Goal: Information Seeking & Learning: Learn about a topic

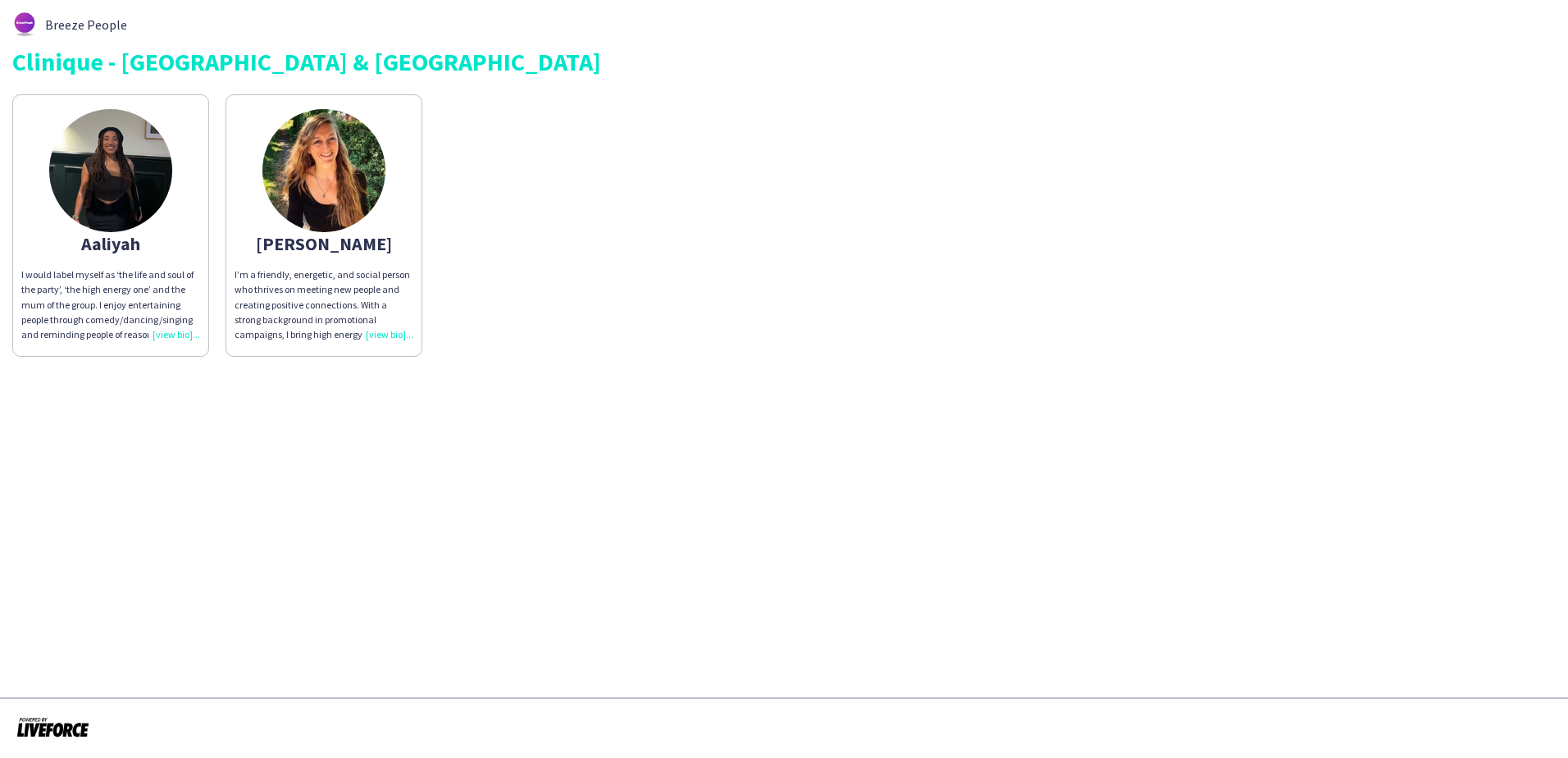
click at [387, 336] on div "I’m a friendly, energetic, and social person who thrives on meeting new people …" at bounding box center [324, 305] width 179 height 75
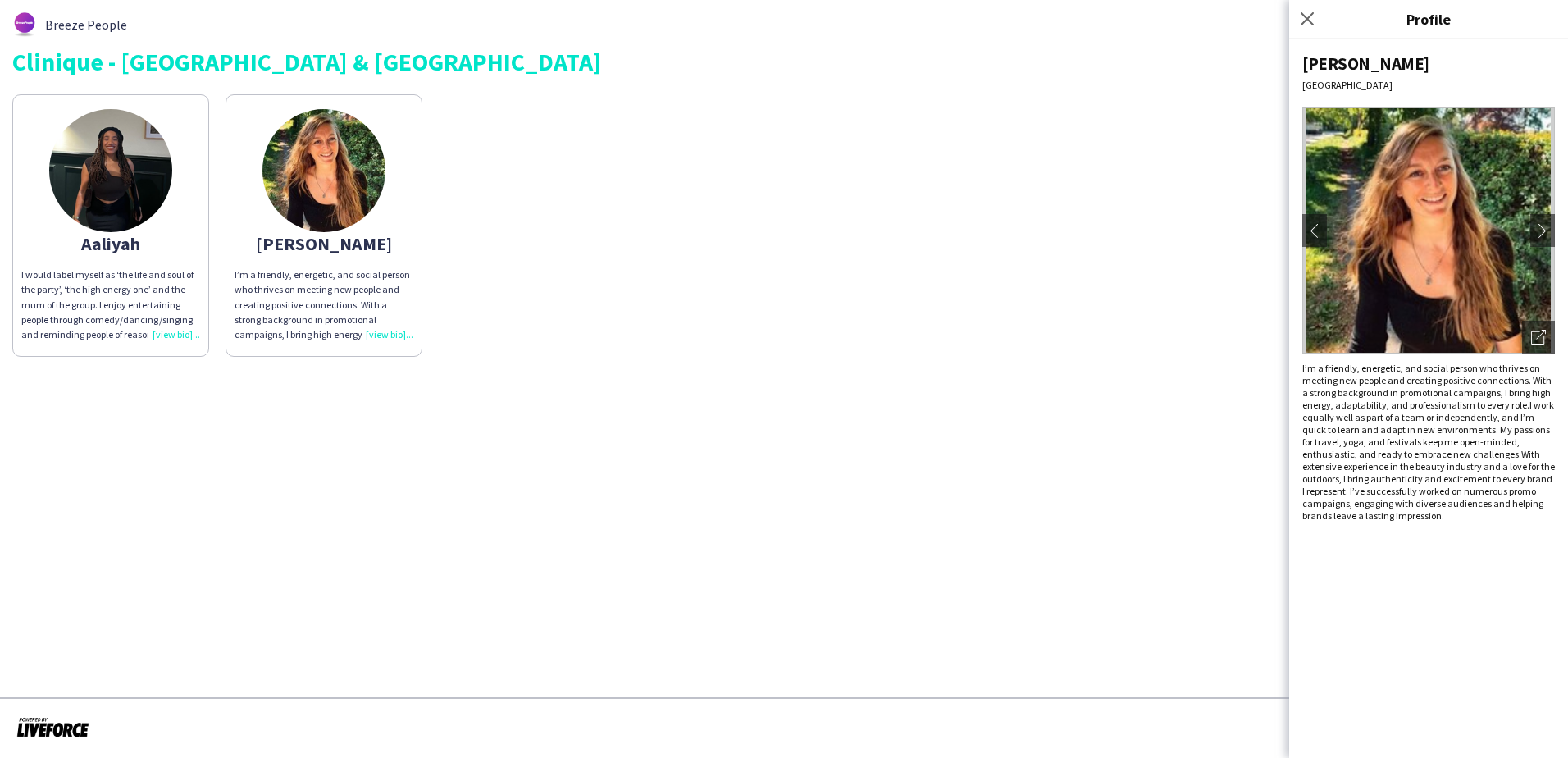
click at [1442, 315] on img at bounding box center [1429, 230] width 253 height 246
click at [1542, 233] on app-icon "chevron-right" at bounding box center [1542, 230] width 23 height 15
click at [1314, 230] on app-icon "chevron-left" at bounding box center [1314, 230] width 23 height 15
click at [1531, 328] on div "Open photos pop-in" at bounding box center [1538, 337] width 33 height 33
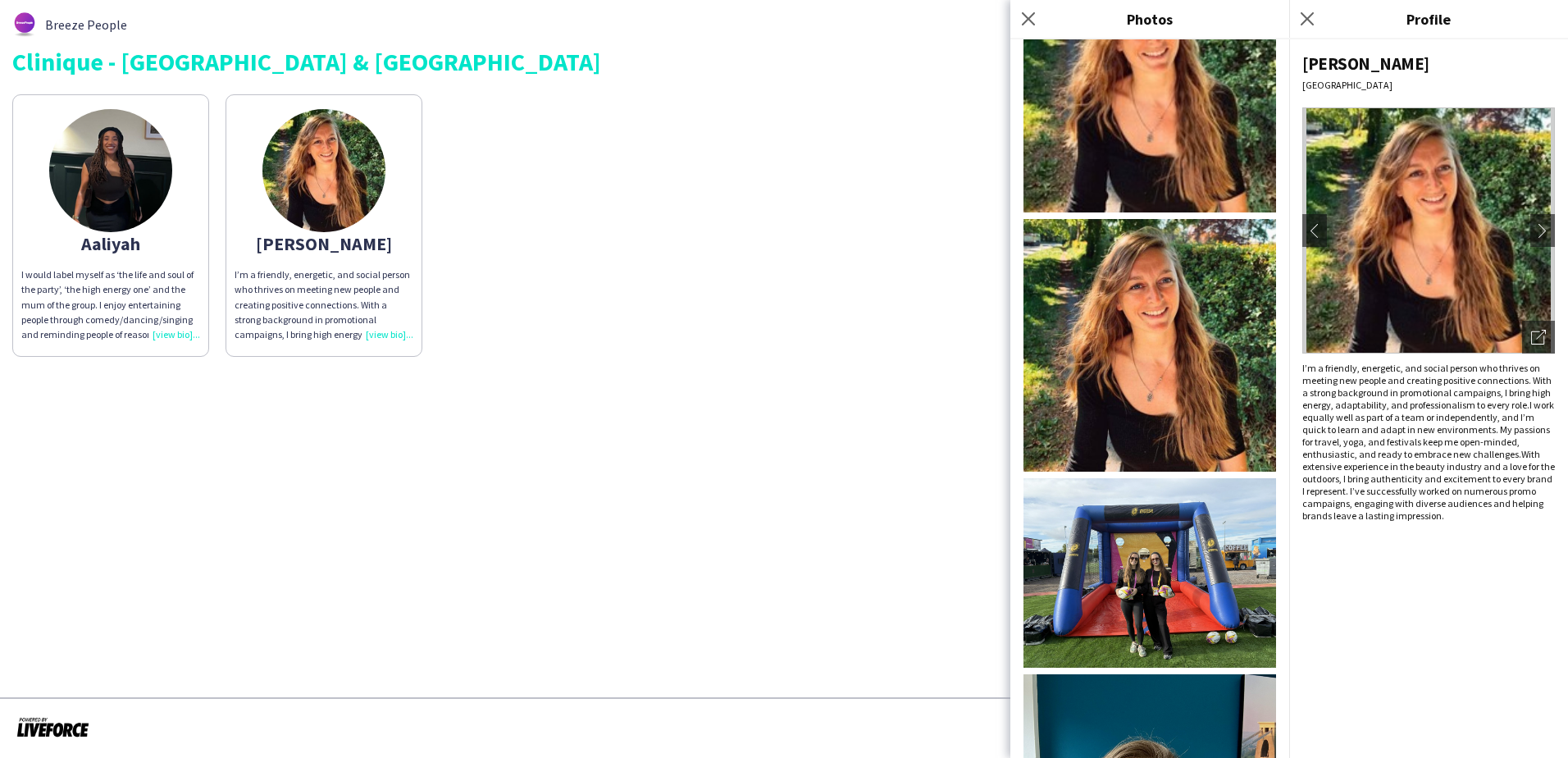
scroll to position [289, 0]
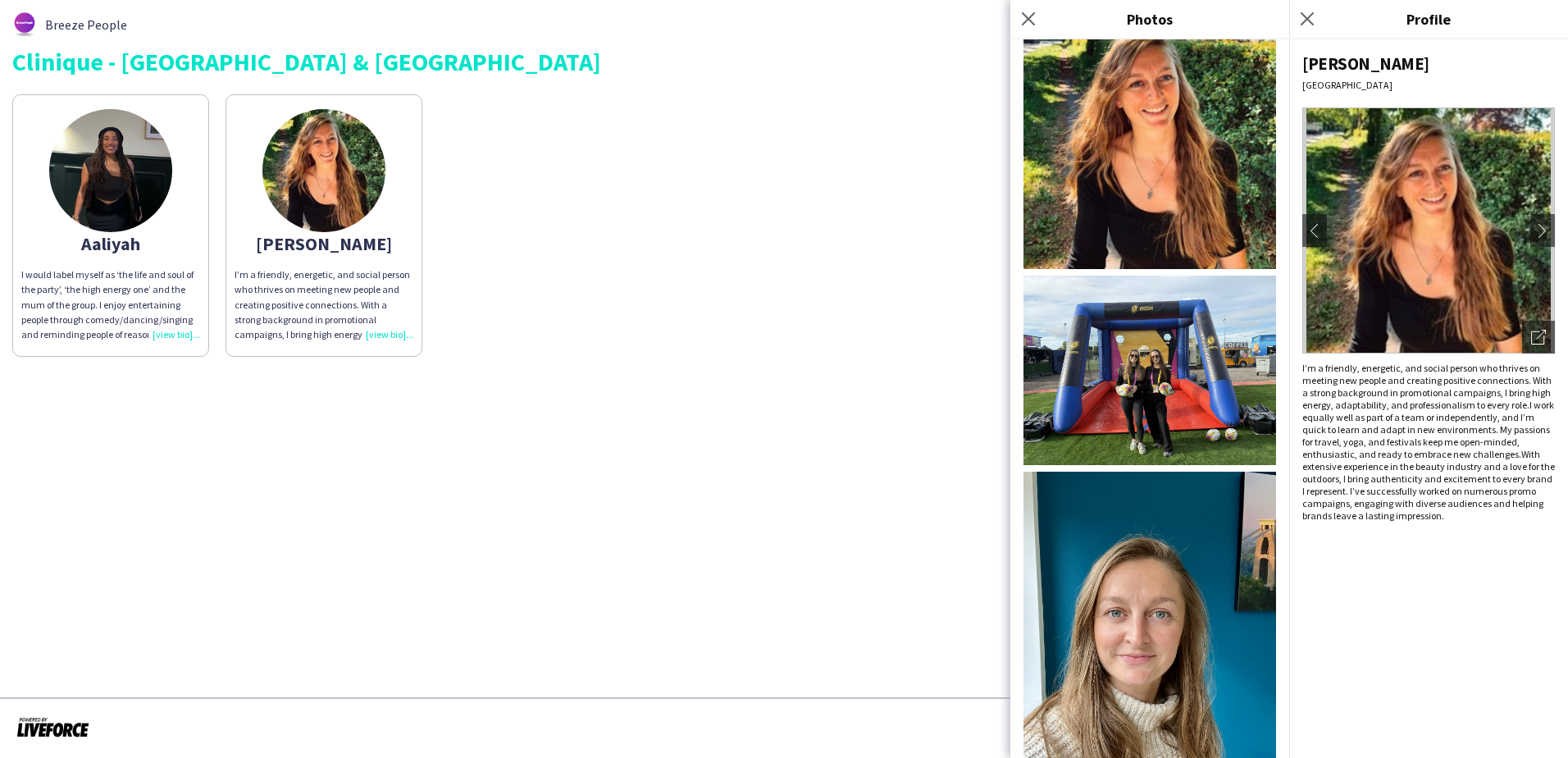
click at [573, 472] on app-share-pages "Breeze People Clinique - Liverpool & Manchester [PERSON_NAME] I would label mys…" at bounding box center [784, 379] width 1568 height 758
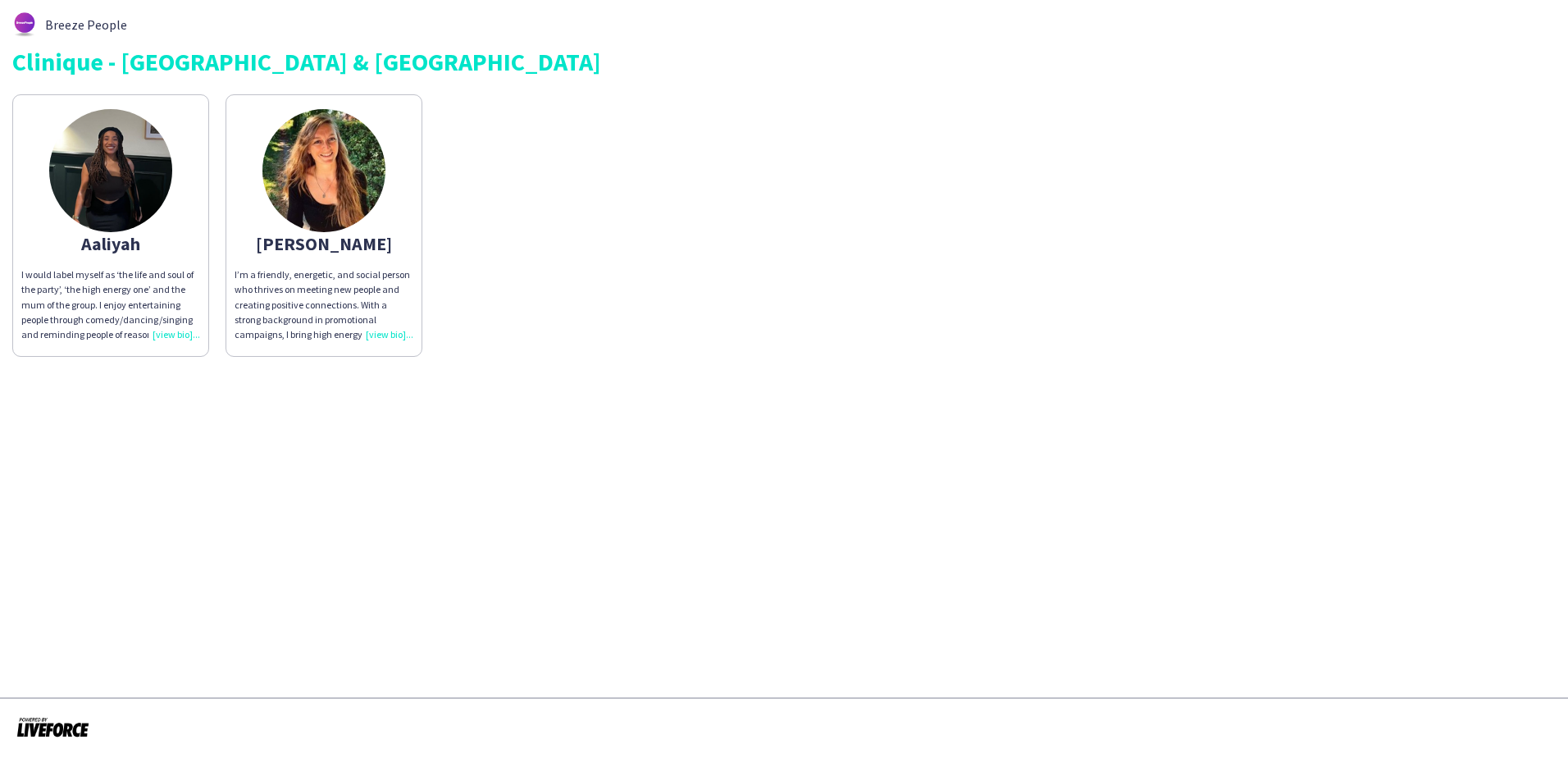
click at [183, 334] on div "I would label myself as ‘the life and soul of the party’, ‘the high energy one’…" at bounding box center [111, 305] width 179 height 75
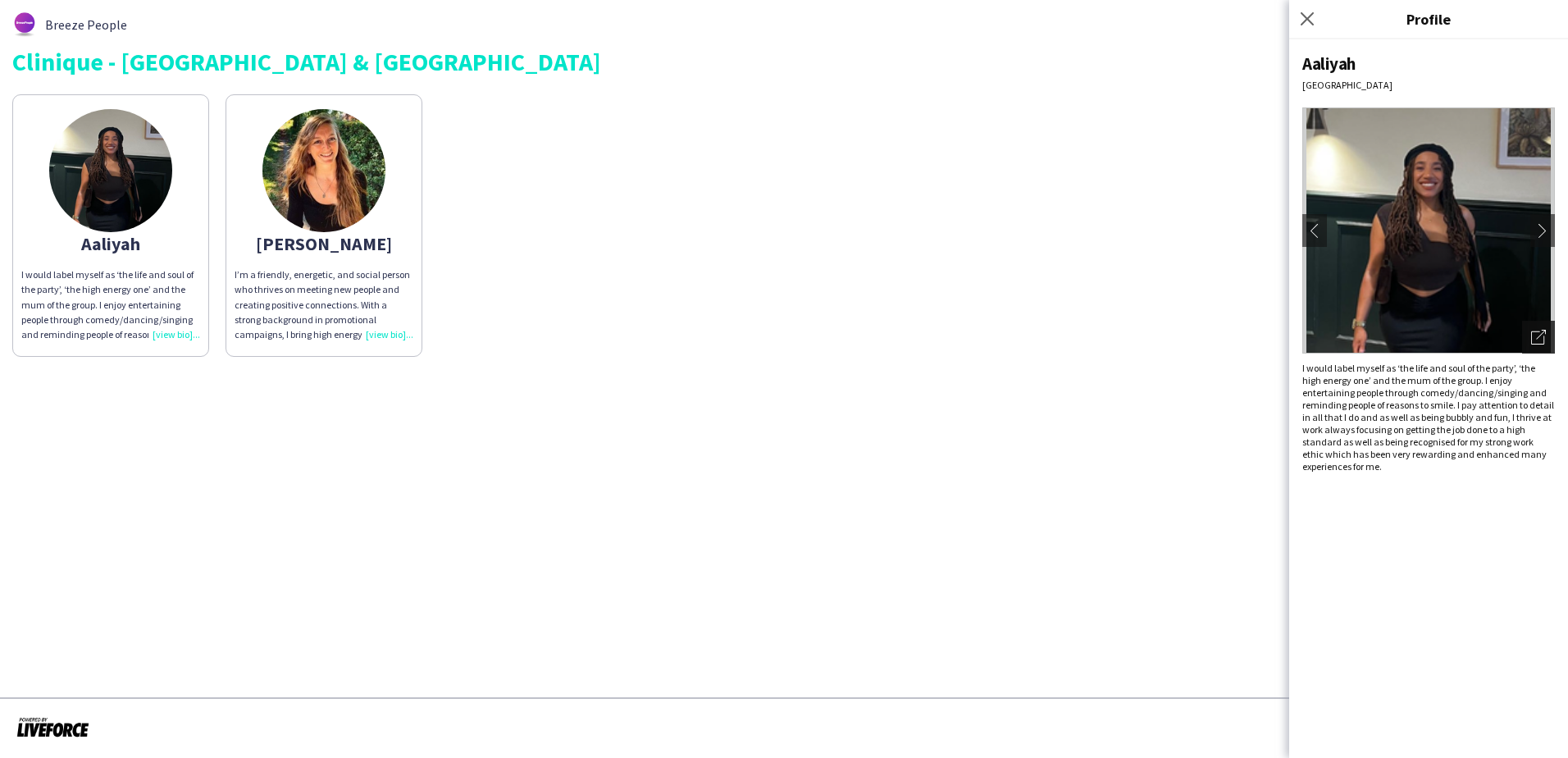
click at [1546, 338] on div "Open photos pop-in" at bounding box center [1538, 337] width 33 height 33
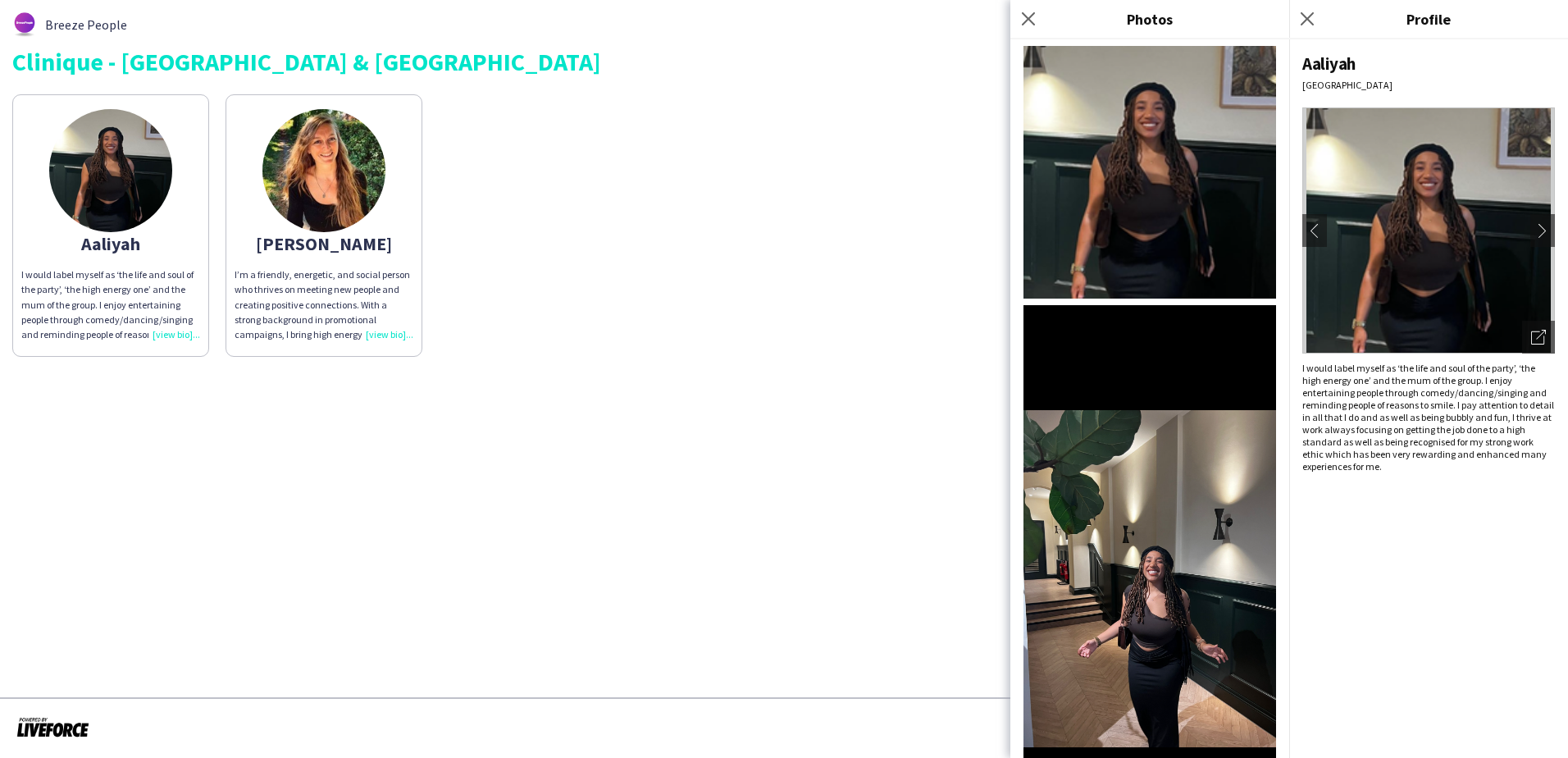
click at [394, 333] on div "I’m a friendly, energetic, and social person who thrives on meeting new people …" at bounding box center [324, 305] width 179 height 75
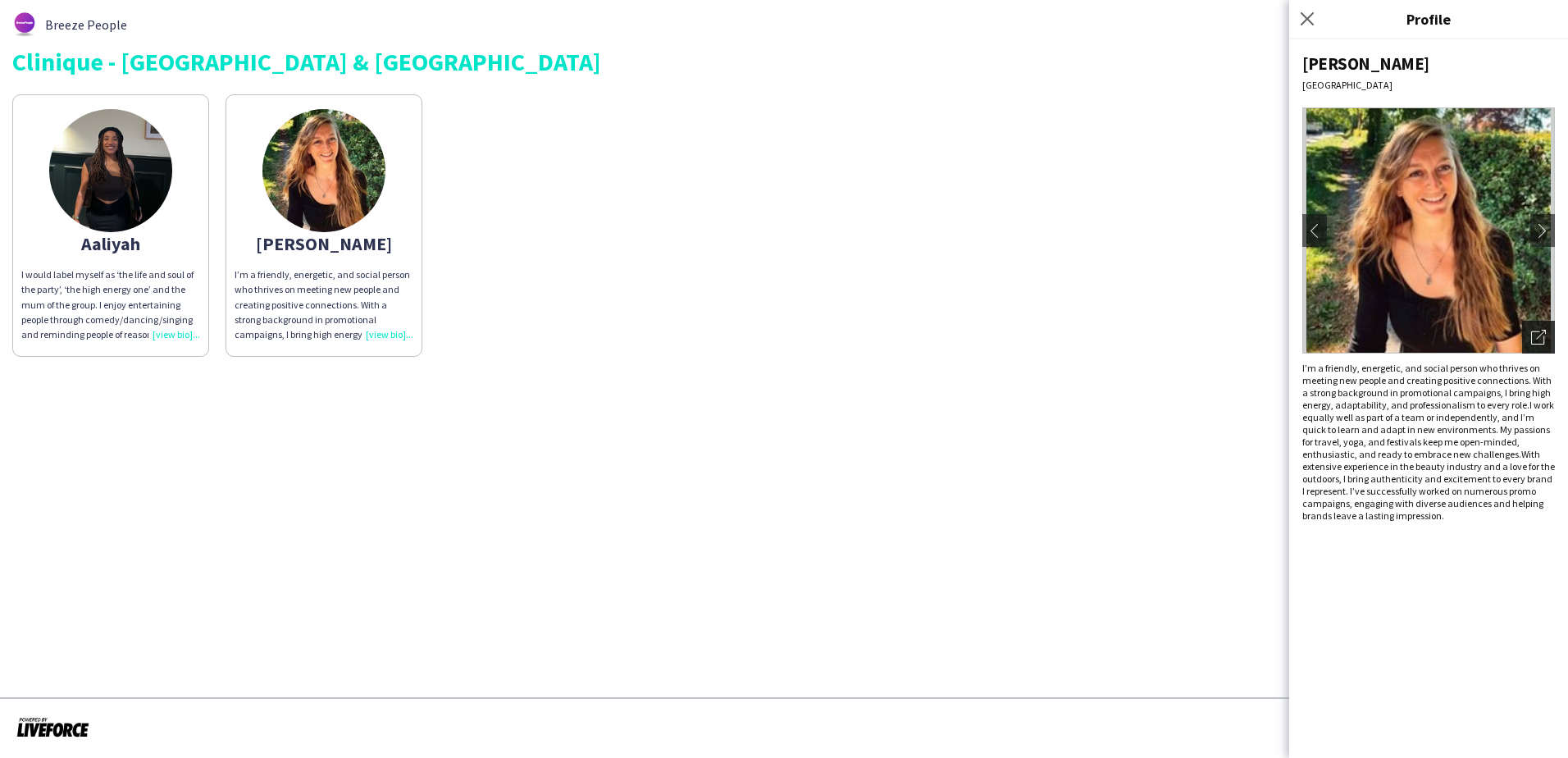
click at [1543, 343] on icon "Open photos pop-in" at bounding box center [1538, 337] width 15 height 15
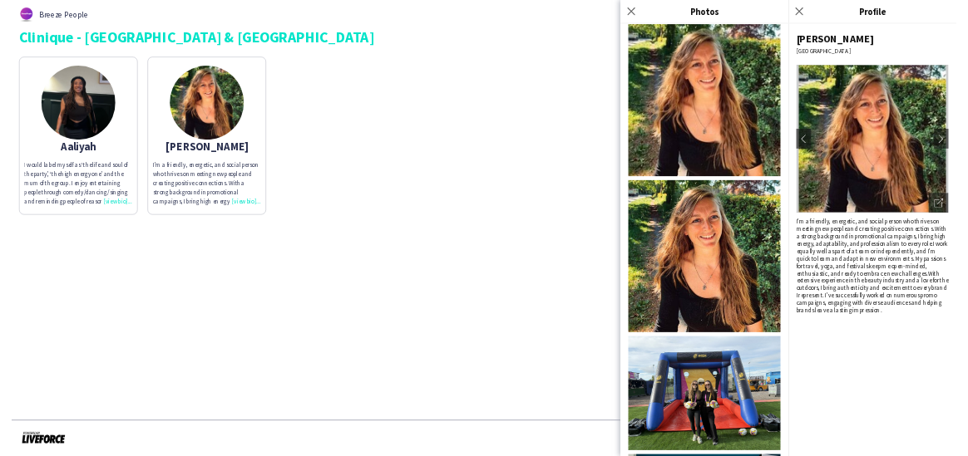
scroll to position [0, 0]
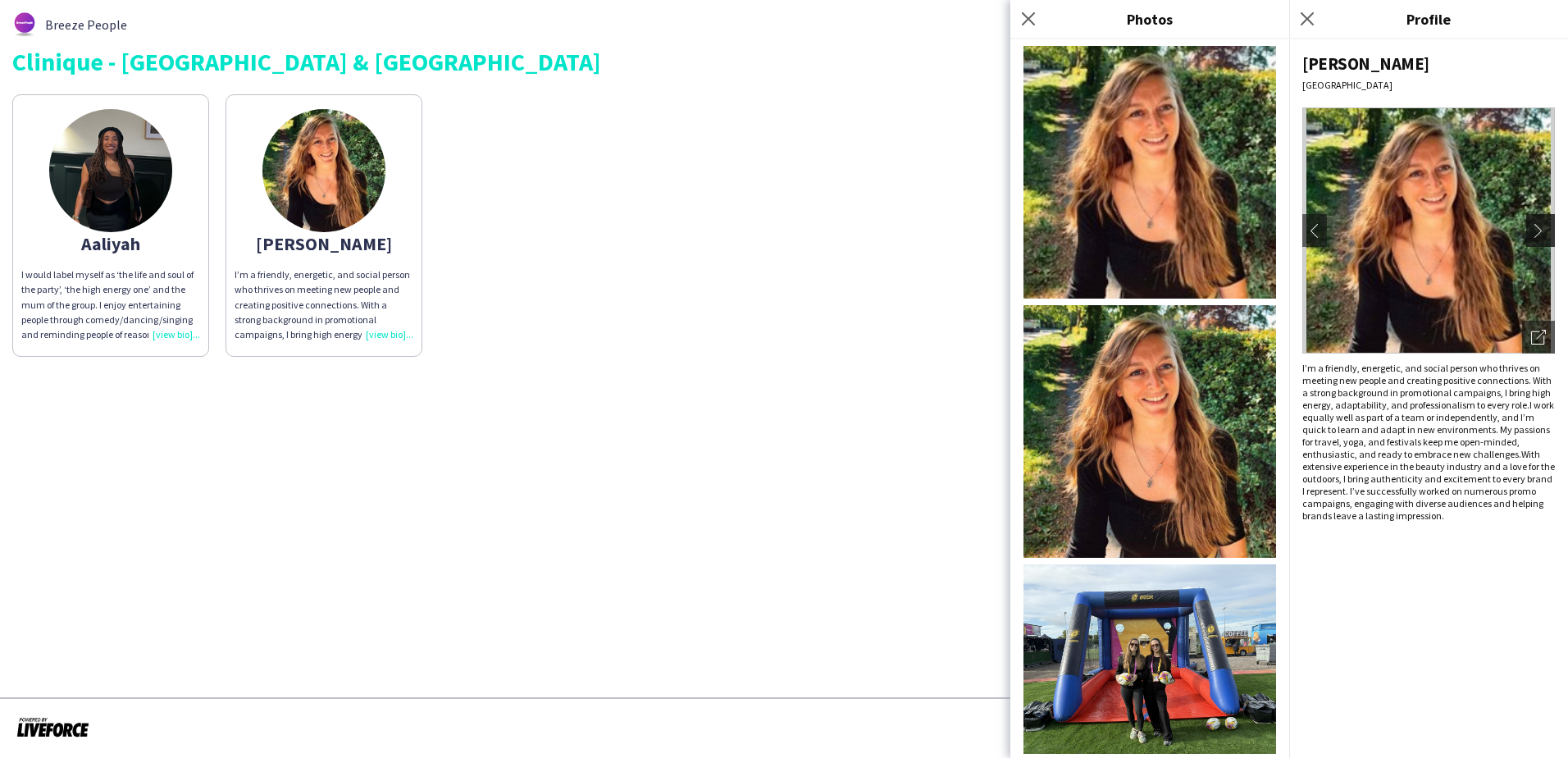
click at [1546, 222] on button "chevron-right" at bounding box center [1542, 230] width 33 height 33
click at [1546, 224] on app-icon "chevron-right" at bounding box center [1542, 230] width 23 height 15
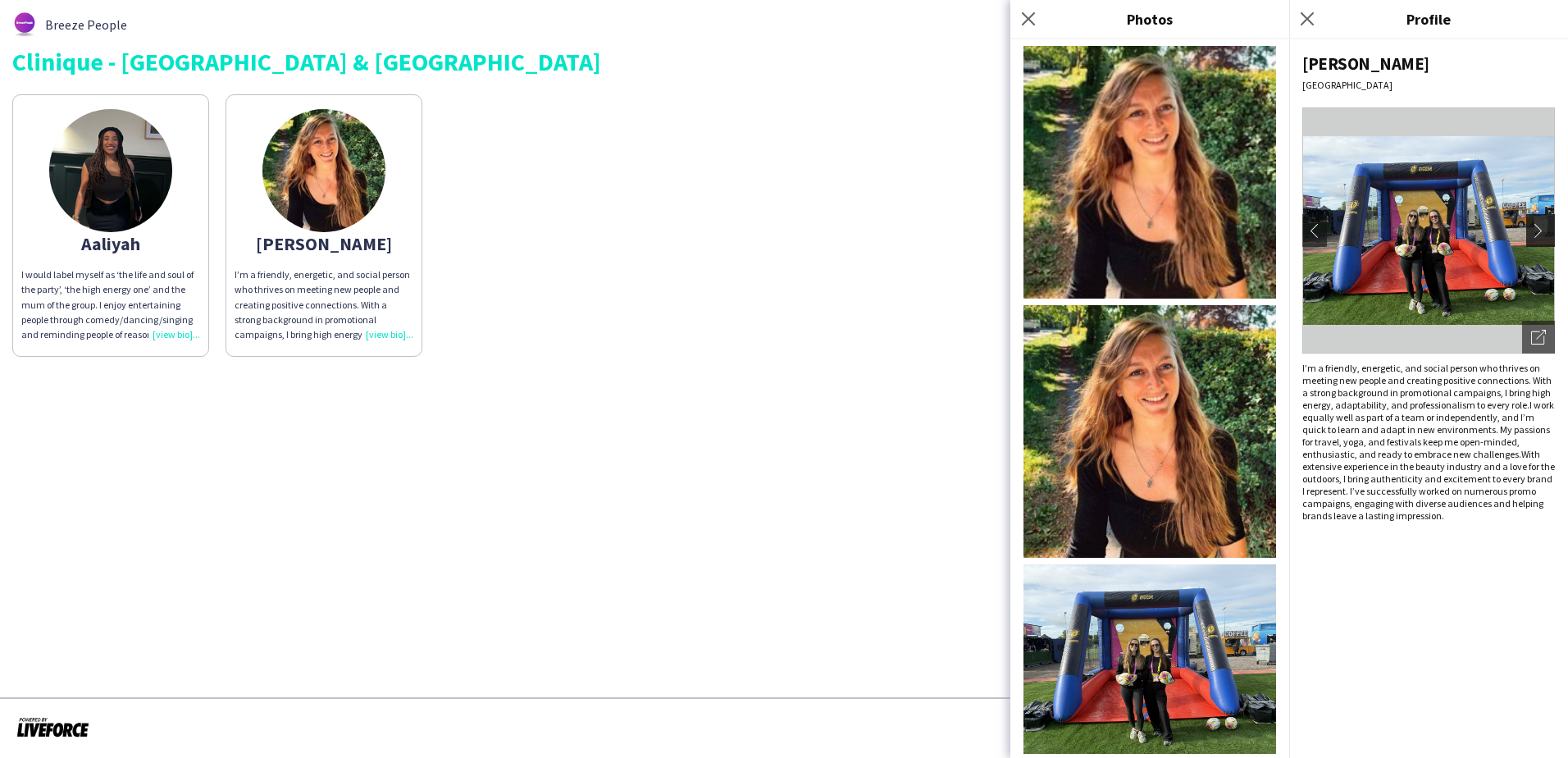
click at [1537, 225] on app-icon "chevron-right" at bounding box center [1542, 230] width 23 height 15
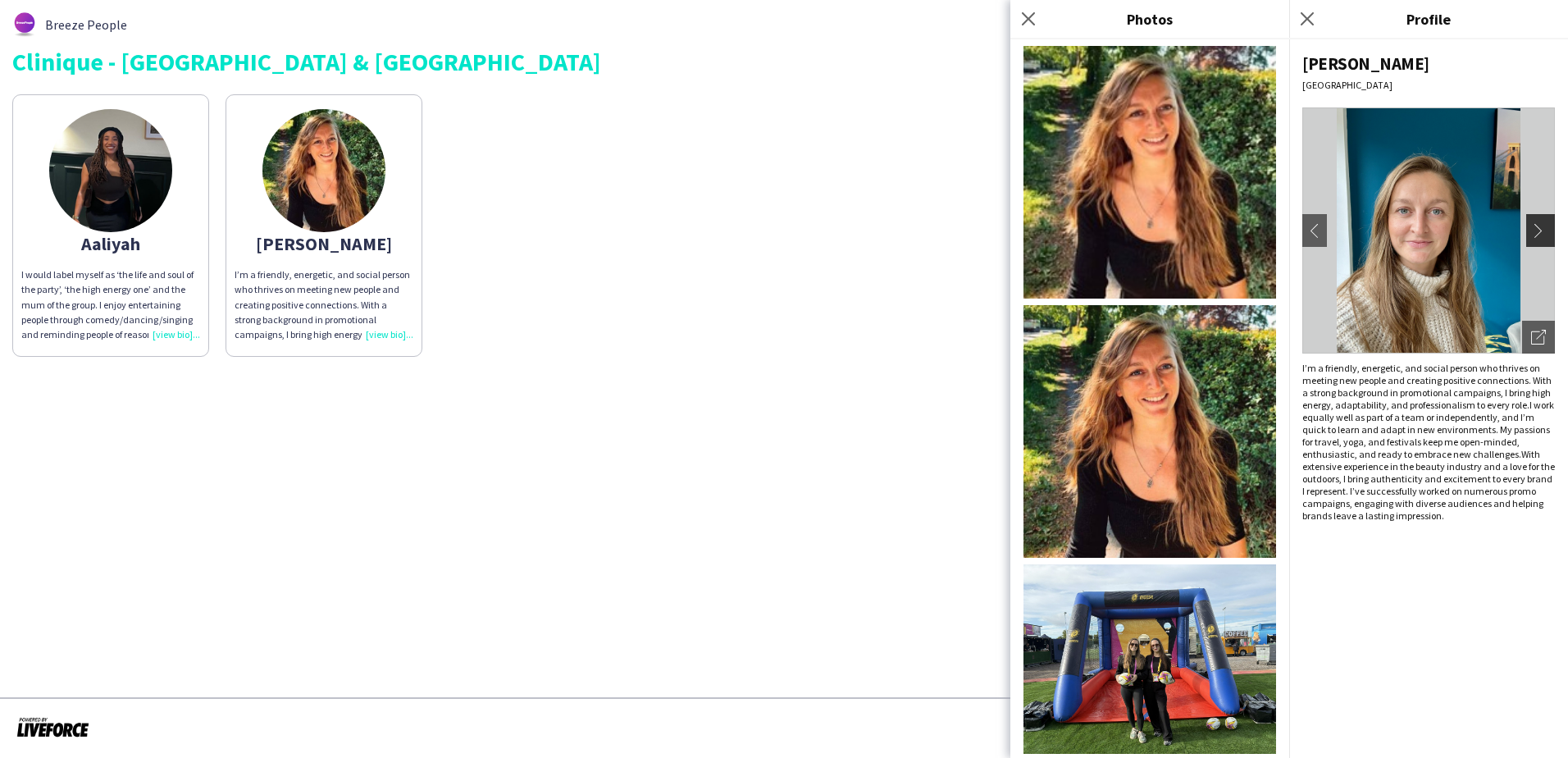
click at [1537, 225] on app-icon "chevron-right" at bounding box center [1542, 230] width 23 height 15
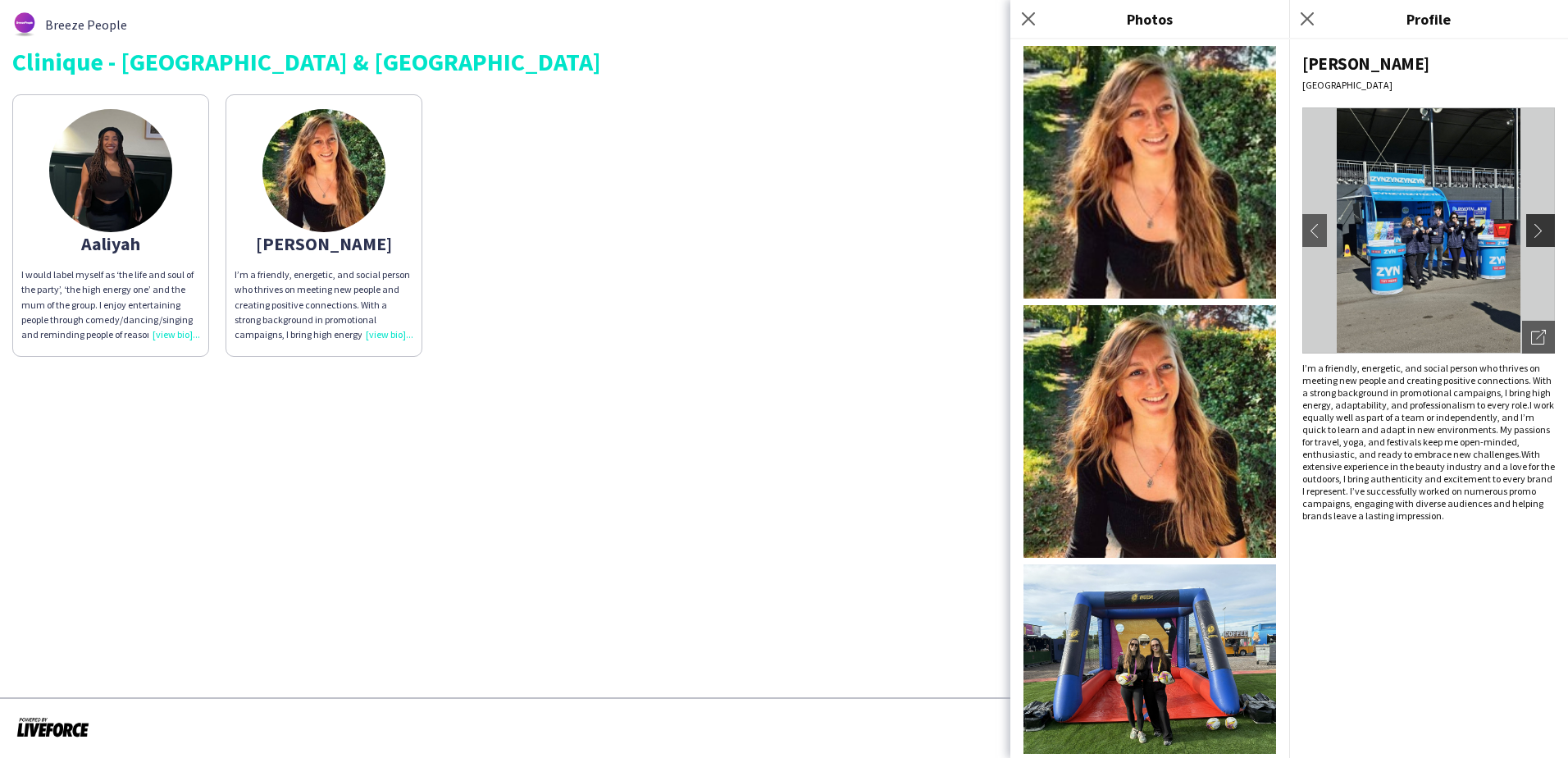
click at [1537, 225] on app-icon "chevron-right" at bounding box center [1542, 230] width 23 height 15
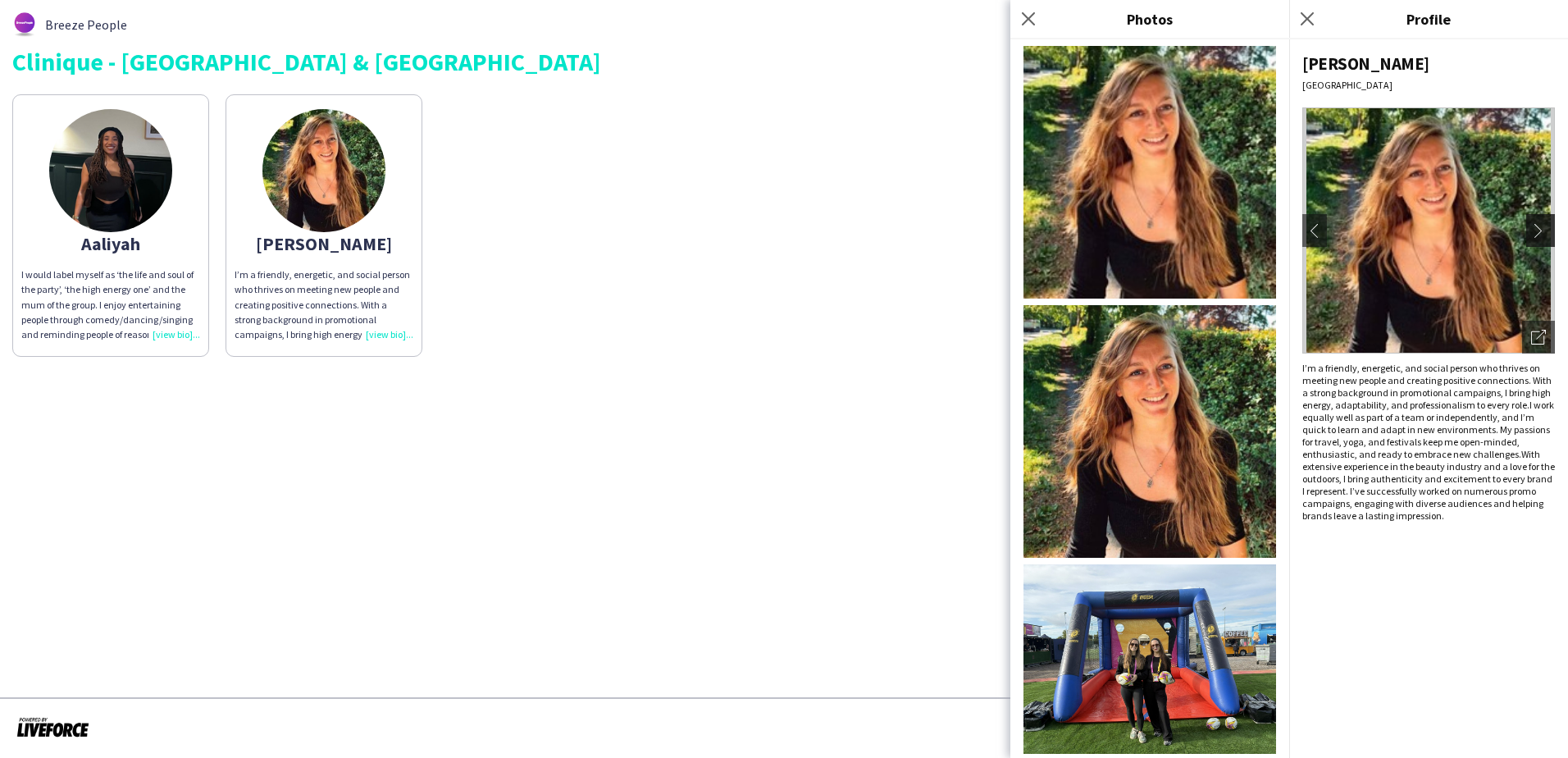
click at [1537, 225] on app-icon "chevron-right" at bounding box center [1542, 230] width 23 height 15
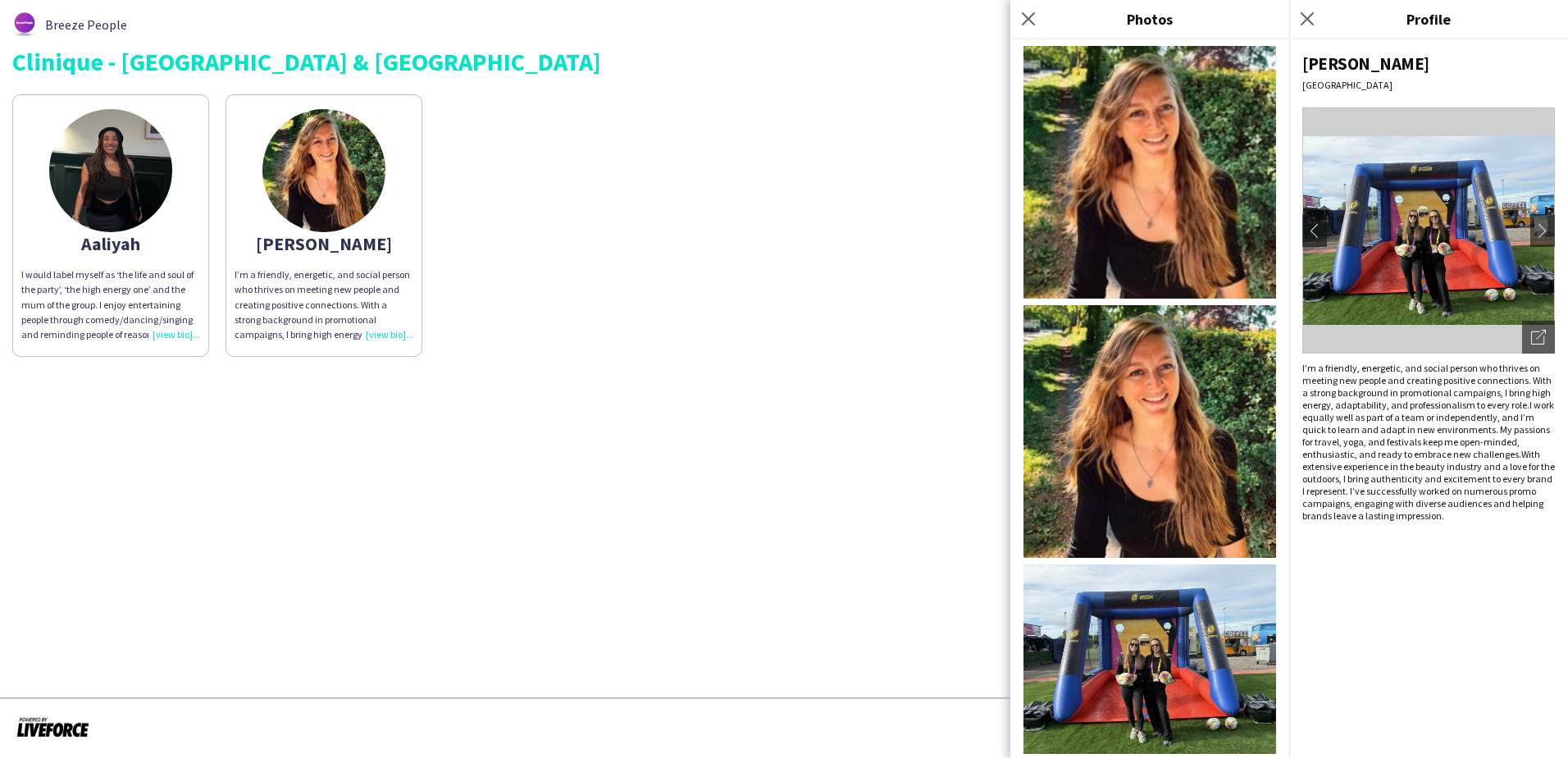
click at [799, 274] on div "[PERSON_NAME] I would label myself as ‘the life and soul of the party’, ‘the hi…" at bounding box center [784, 221] width 1543 height 270
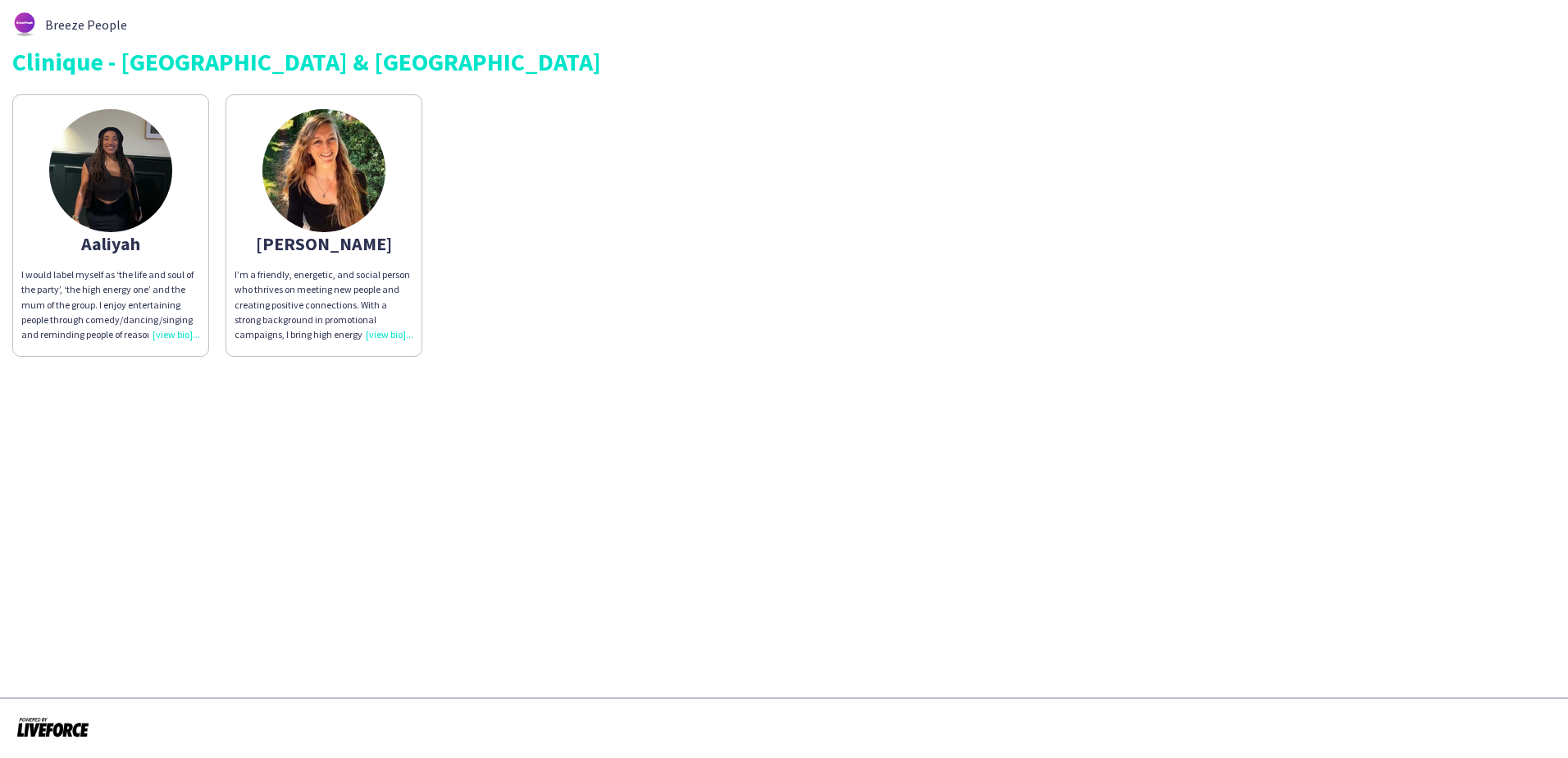
click at [189, 339] on div "I would label myself as ‘the life and soul of the party’, ‘the high energy one’…" at bounding box center [111, 305] width 179 height 75
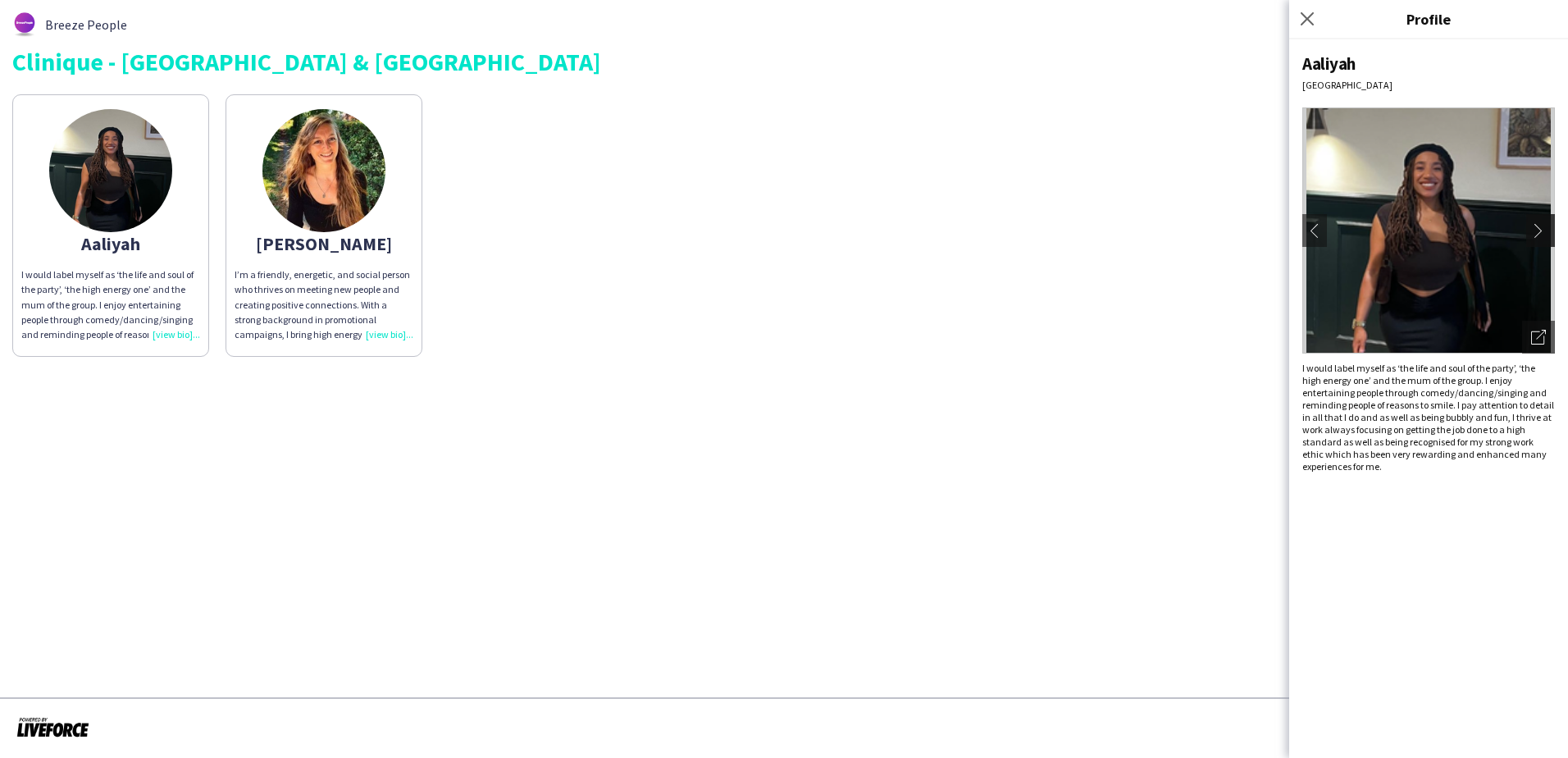
click at [1552, 223] on app-icon "chevron-right" at bounding box center [1542, 230] width 23 height 15
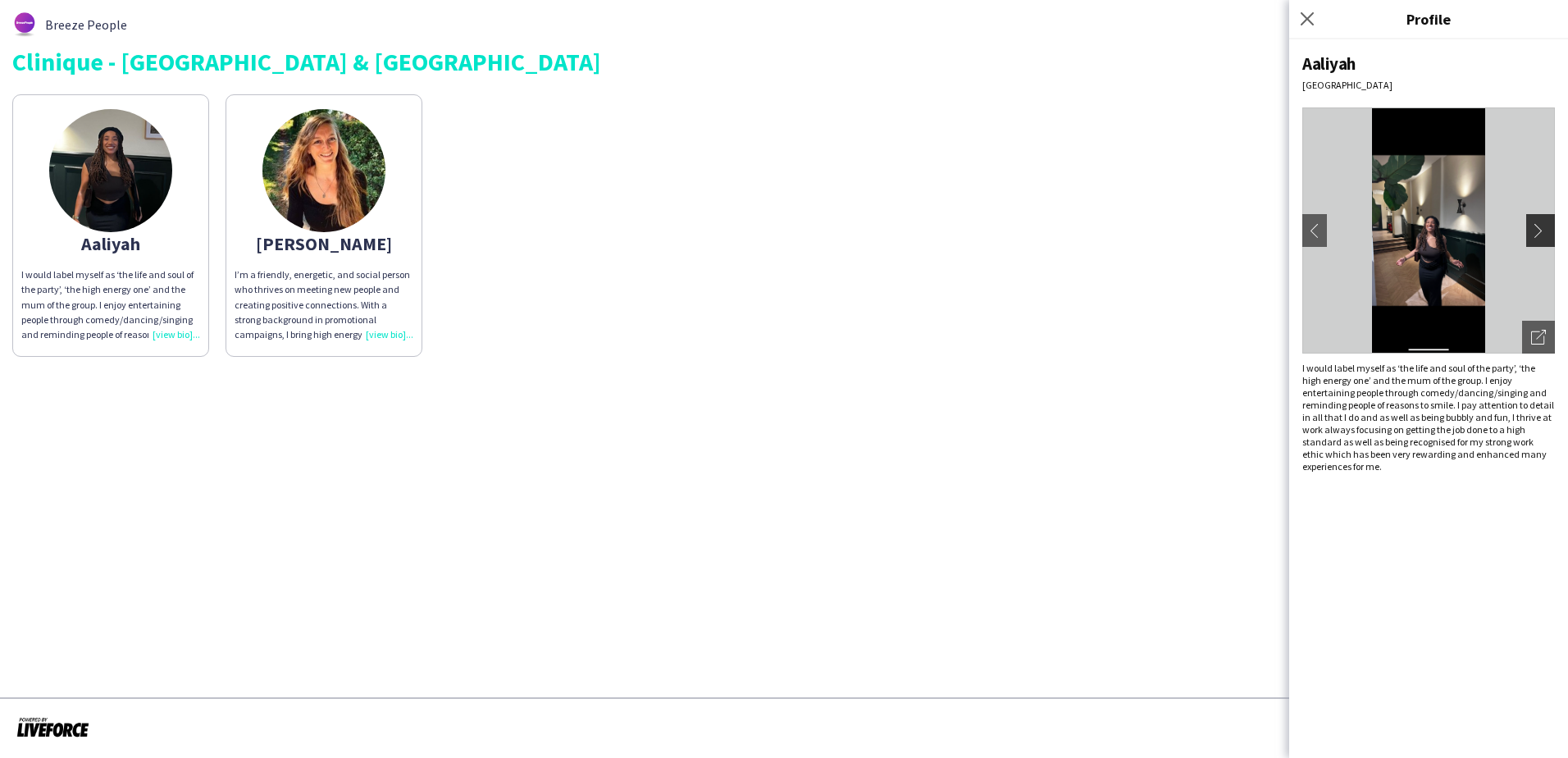
click at [1552, 223] on app-icon "chevron-right" at bounding box center [1542, 230] width 23 height 15
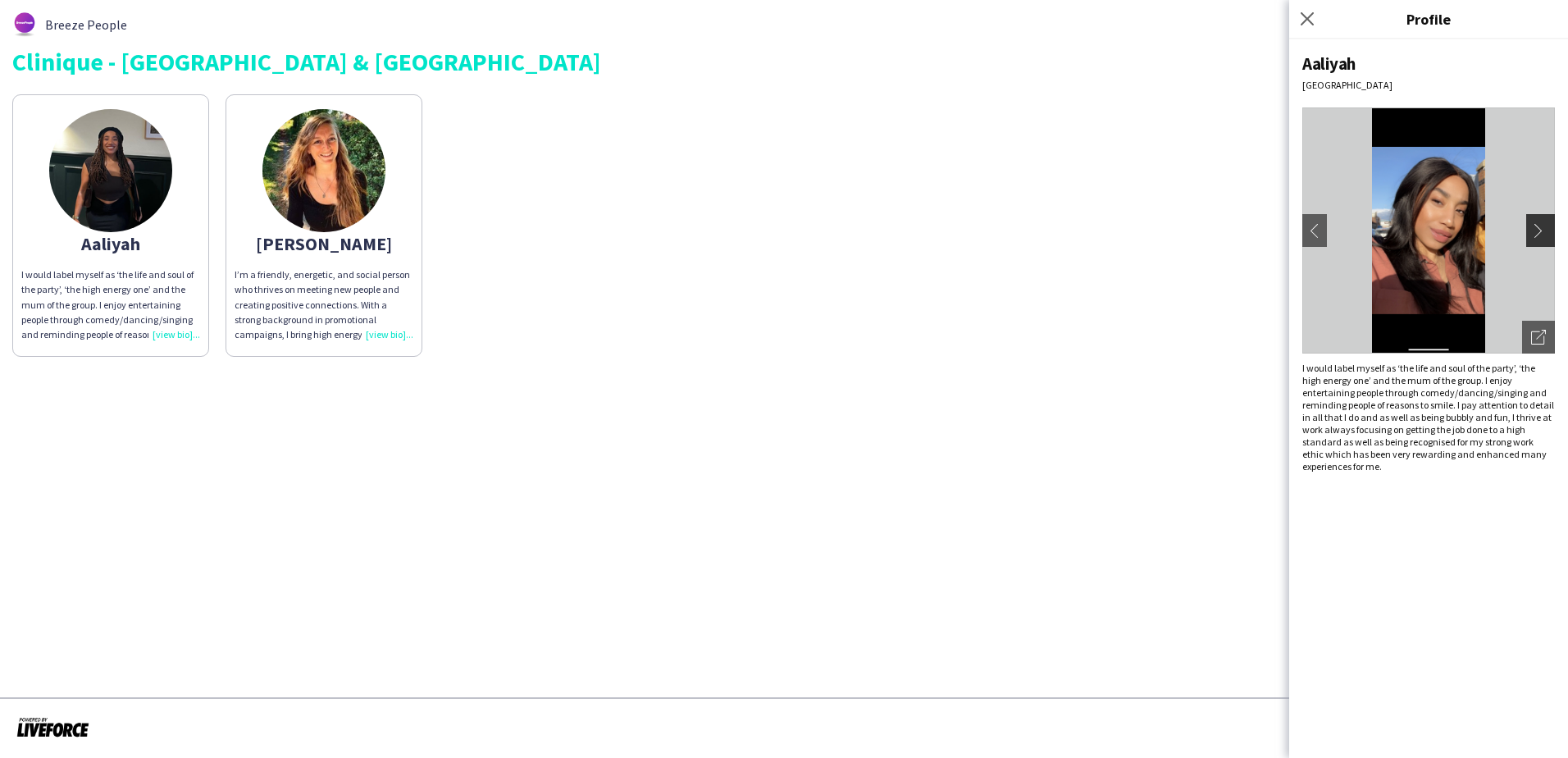
click at [1552, 223] on app-icon "chevron-right" at bounding box center [1542, 230] width 23 height 15
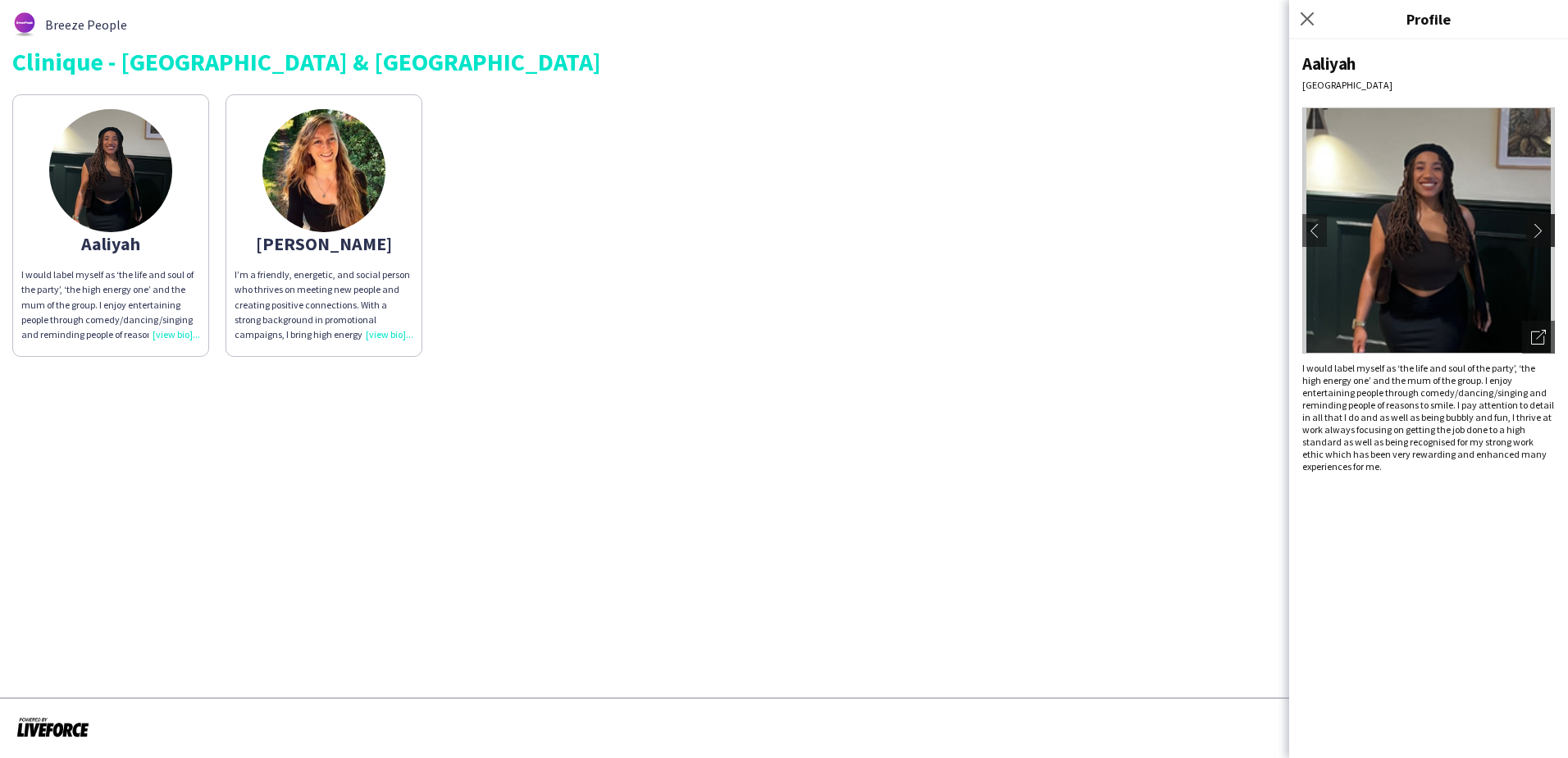
click at [1552, 223] on app-icon "chevron-right" at bounding box center [1542, 230] width 23 height 15
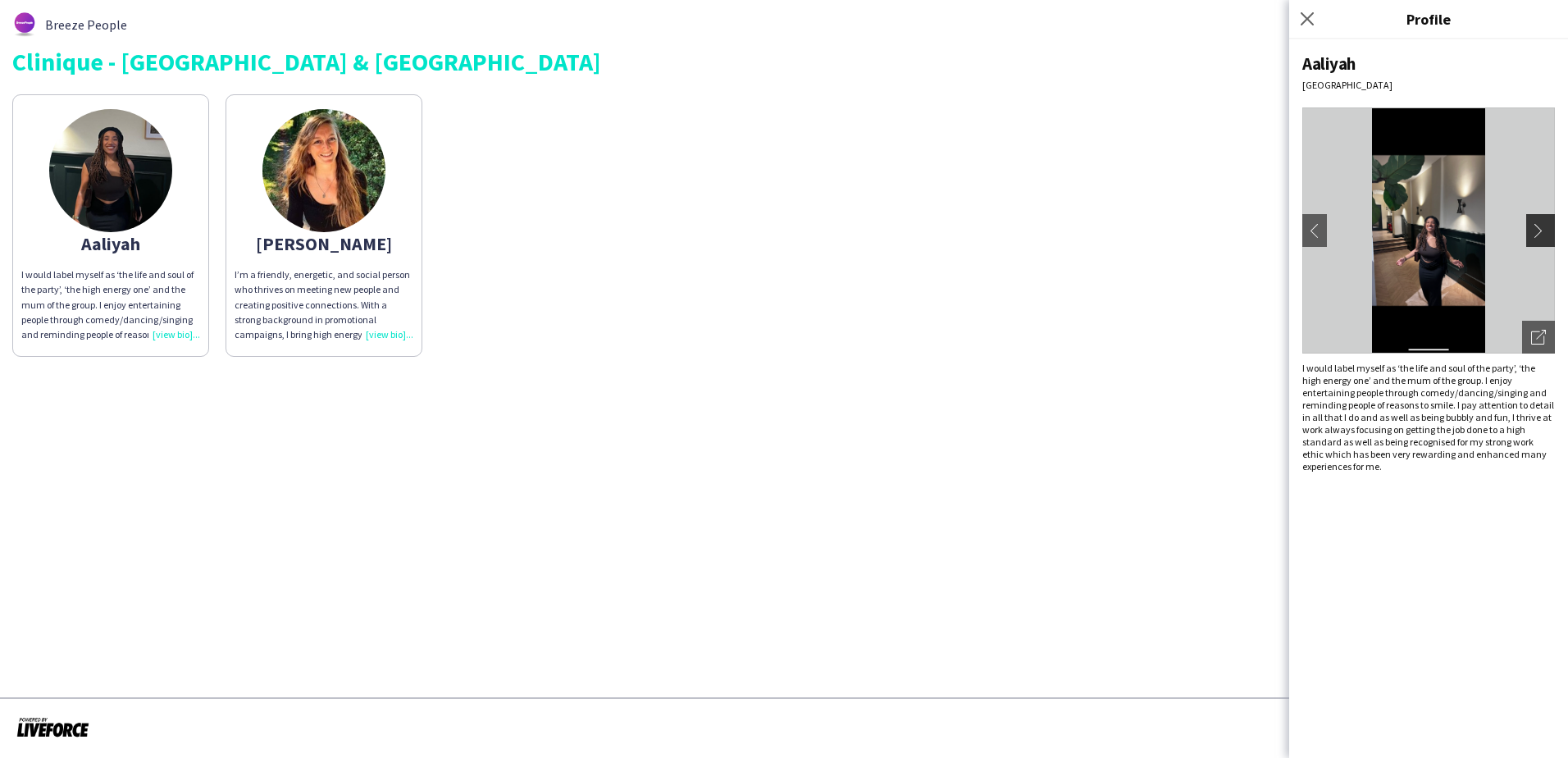
click at [1552, 223] on app-icon "chevron-right" at bounding box center [1542, 230] width 23 height 15
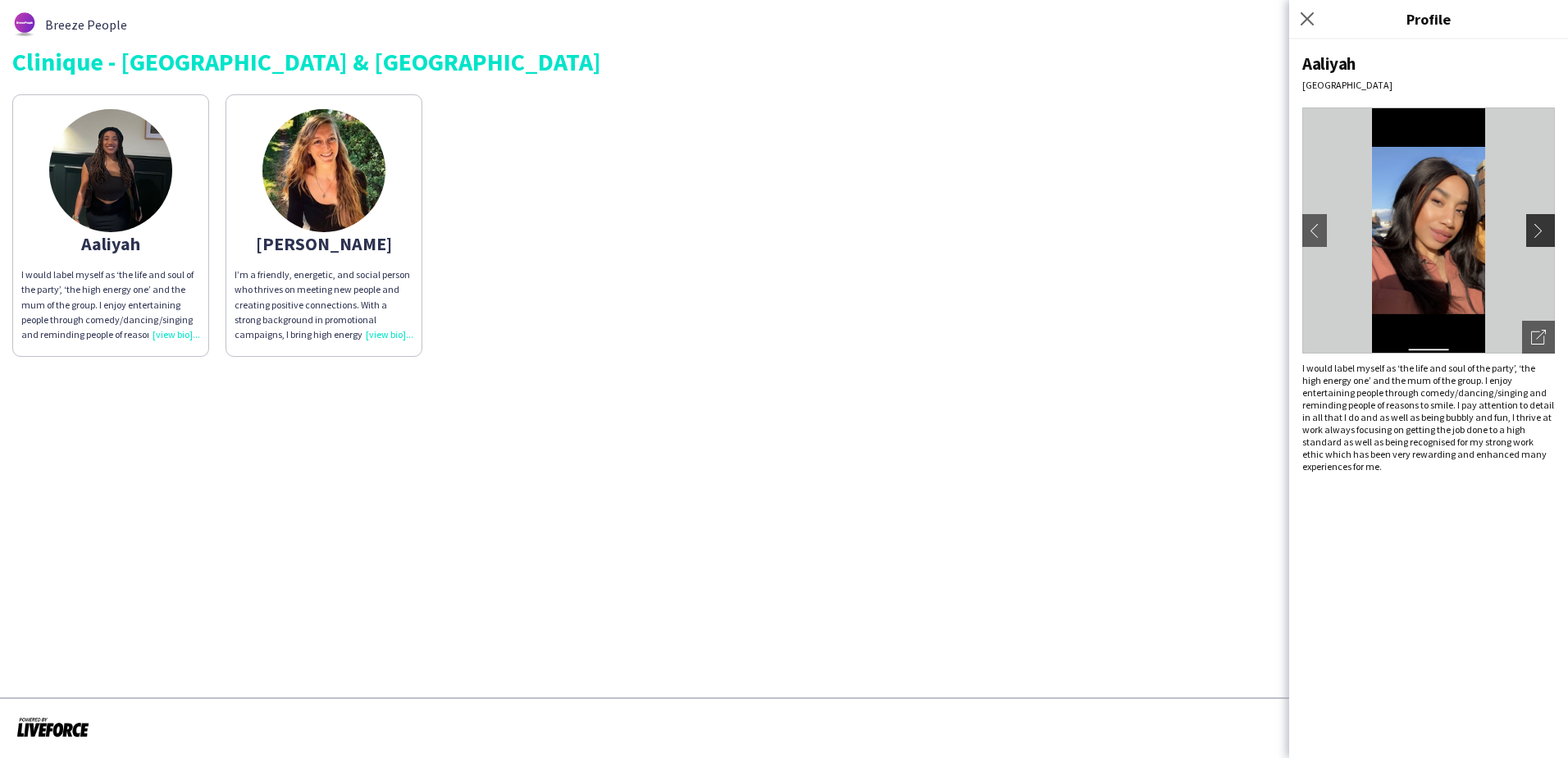
click at [1552, 223] on app-icon "chevron-right" at bounding box center [1542, 230] width 23 height 15
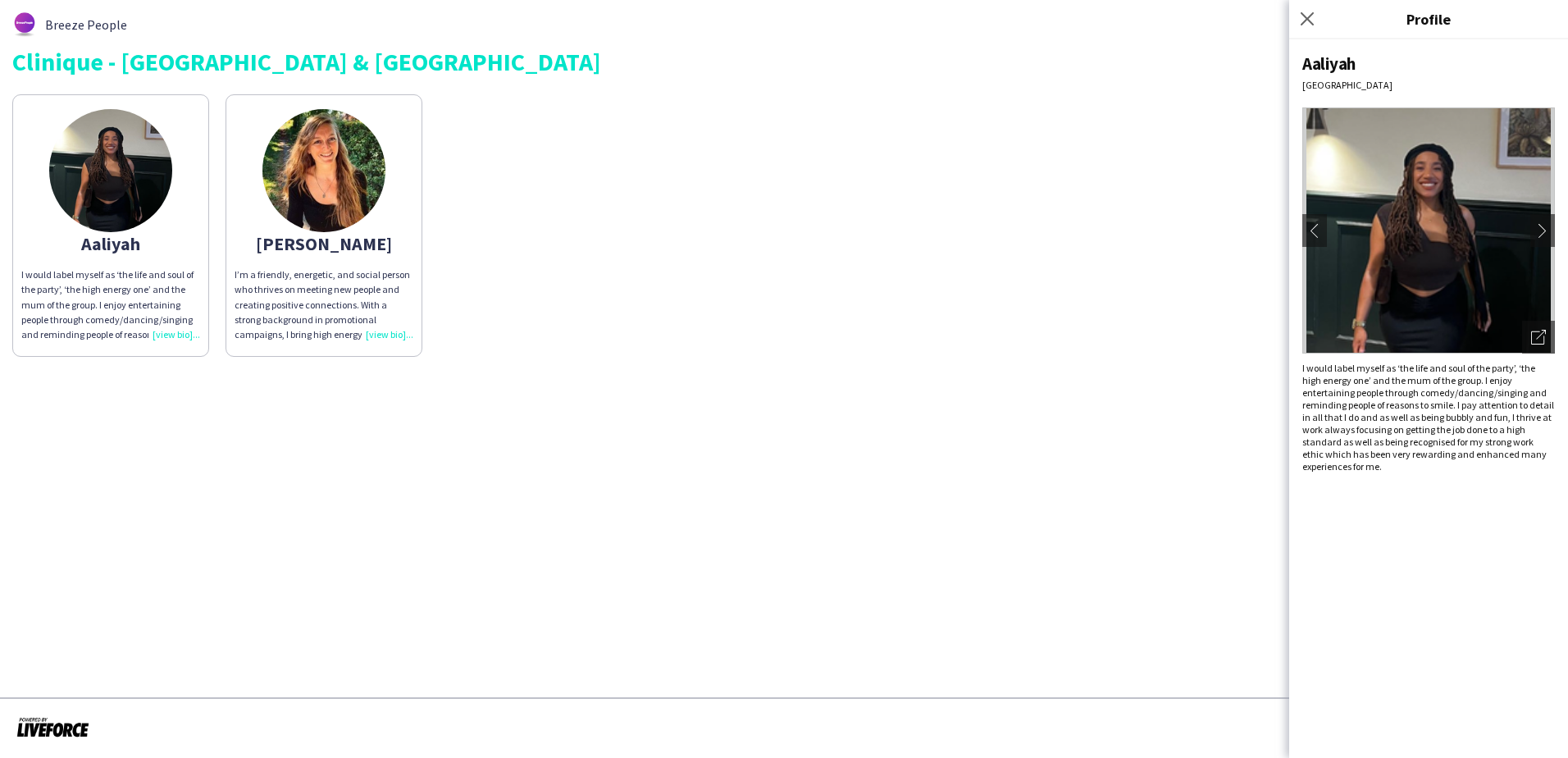
click at [1029, 286] on div "[PERSON_NAME] I would label myself as ‘the life and soul of the party’, ‘the hi…" at bounding box center [784, 221] width 1543 height 270
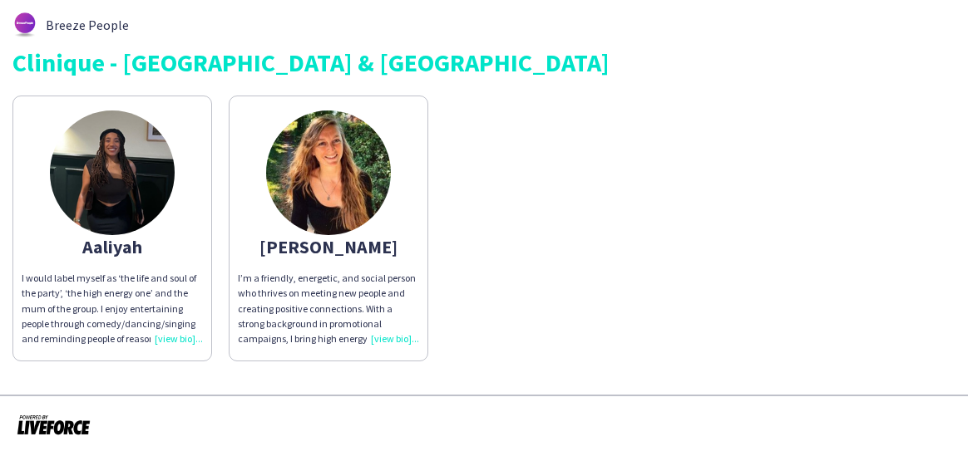
click at [337, 283] on p "I’m a friendly, energetic, and social person who thrives on meeting new people …" at bounding box center [328, 309] width 181 height 76
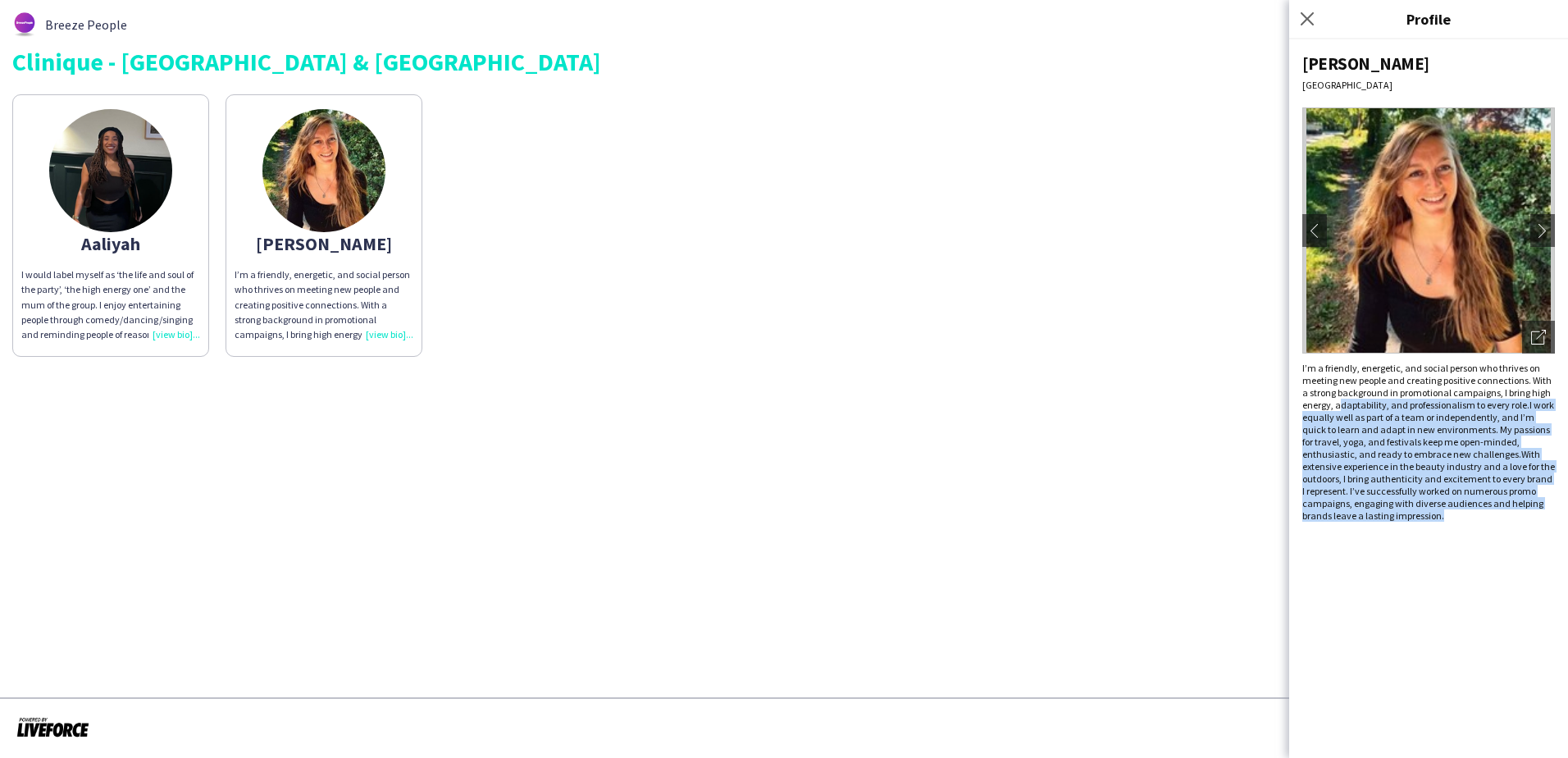
drag, startPoint x: 1338, startPoint y: 399, endPoint x: 1458, endPoint y: 509, distance: 162.8
click at [954, 450] on p "I’m a friendly, energetic, and social person who thrives on meeting new people …" at bounding box center [1429, 442] width 253 height 160
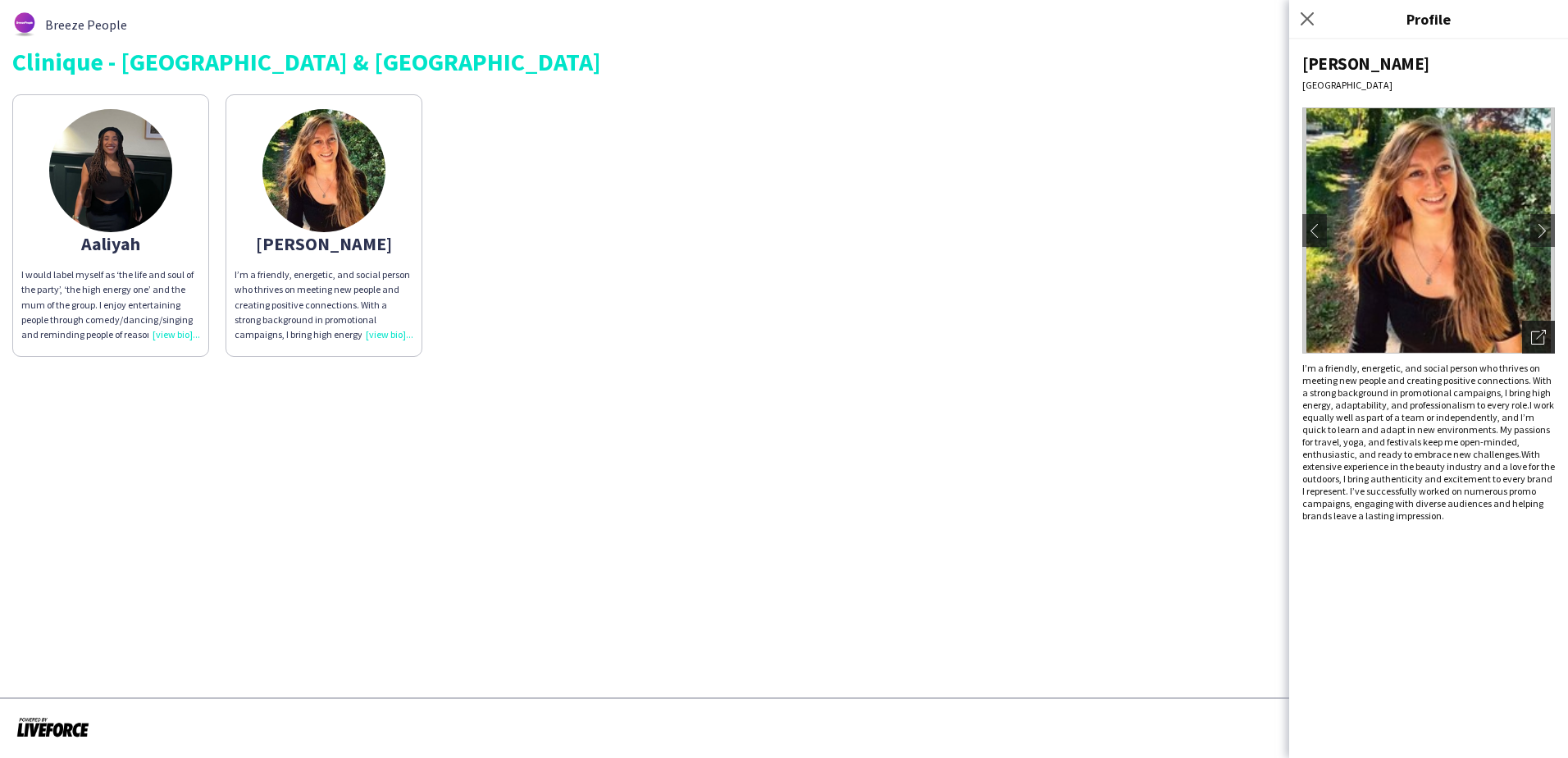
click at [954, 337] on icon at bounding box center [1541, 335] width 10 height 10
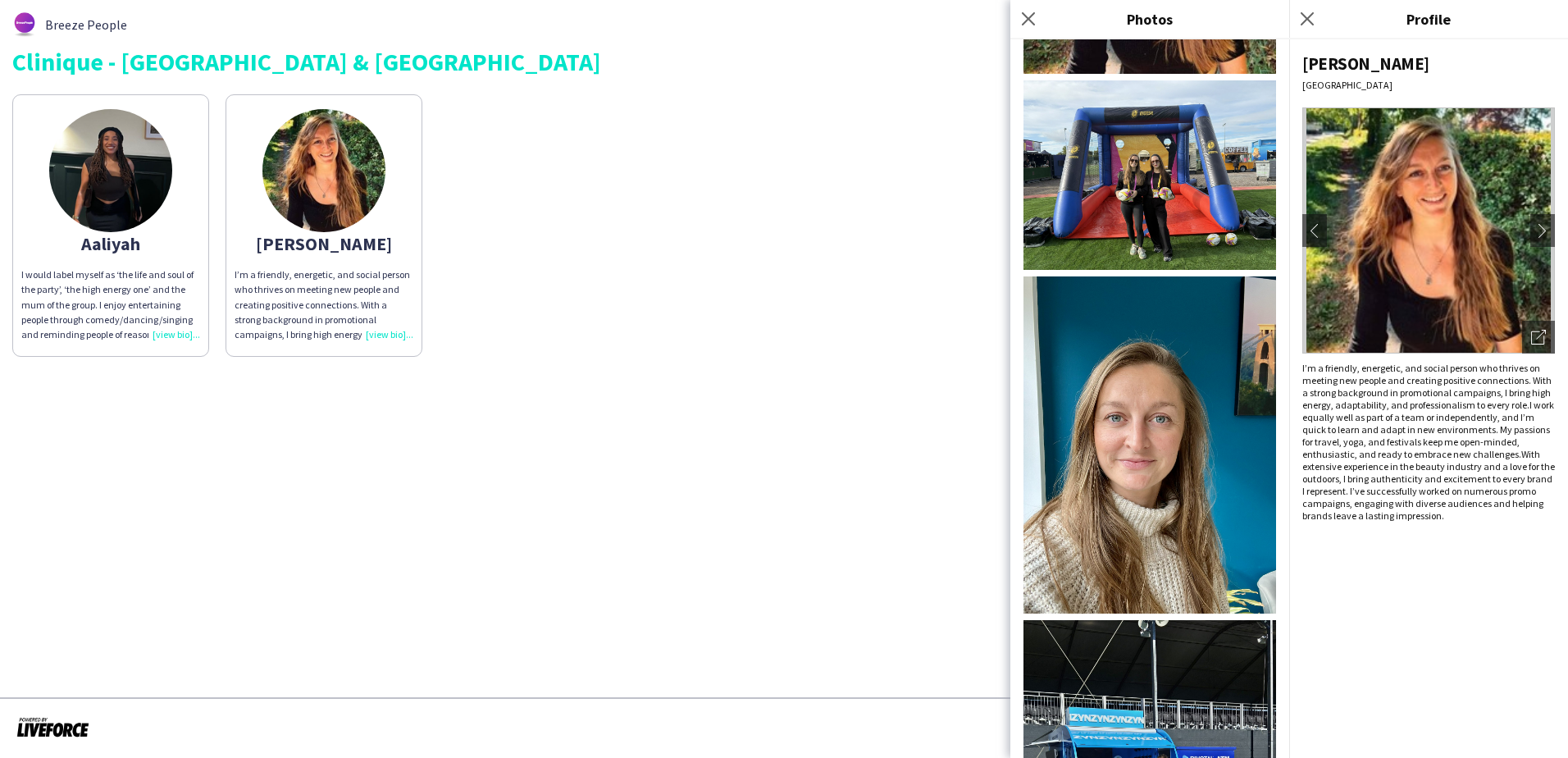
scroll to position [493, 0]
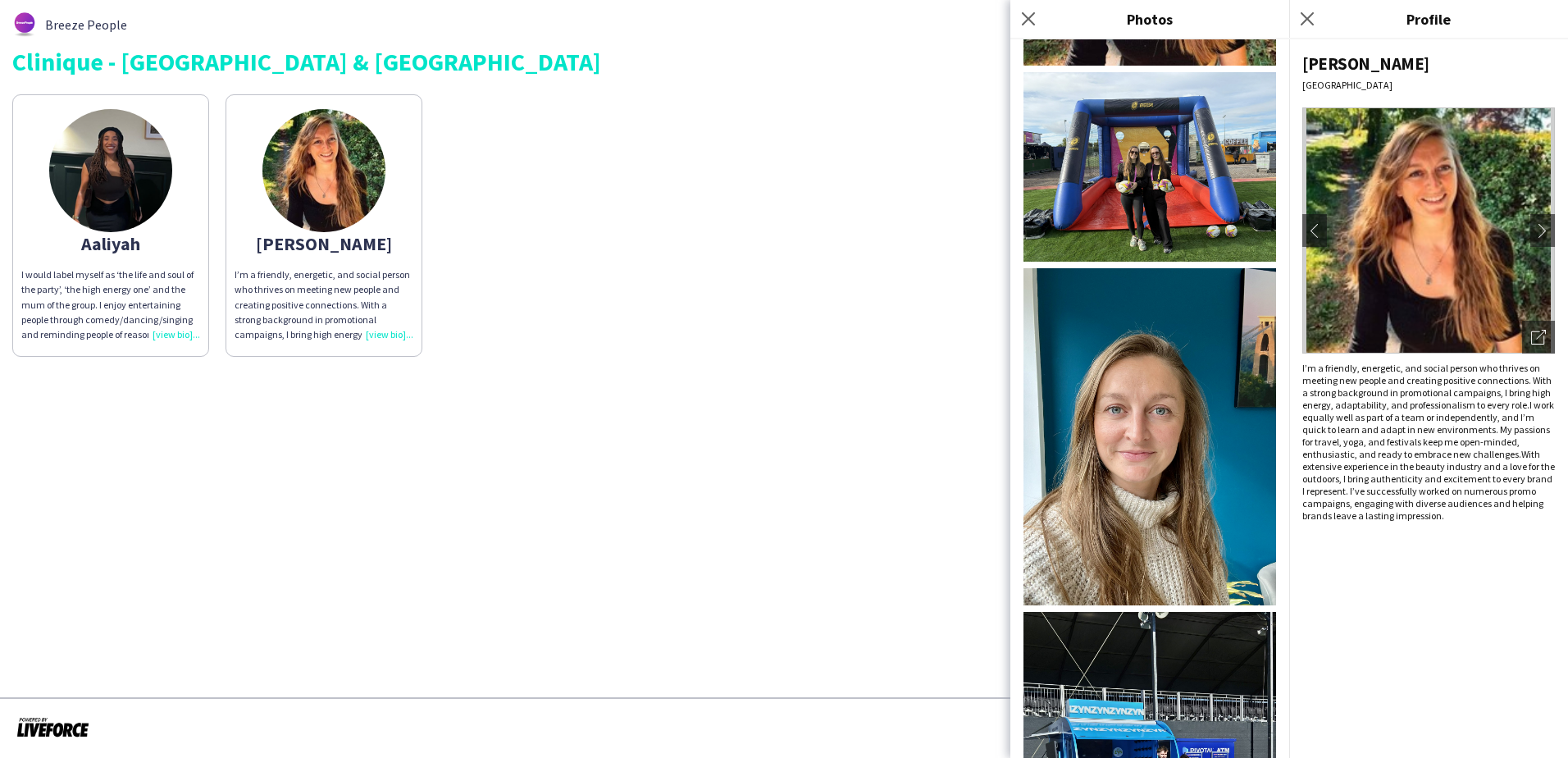
click at [954, 450] on span "I work equally well as part of a team or independently, and I’m quick to learn …" at bounding box center [1428, 429] width 252 height 61
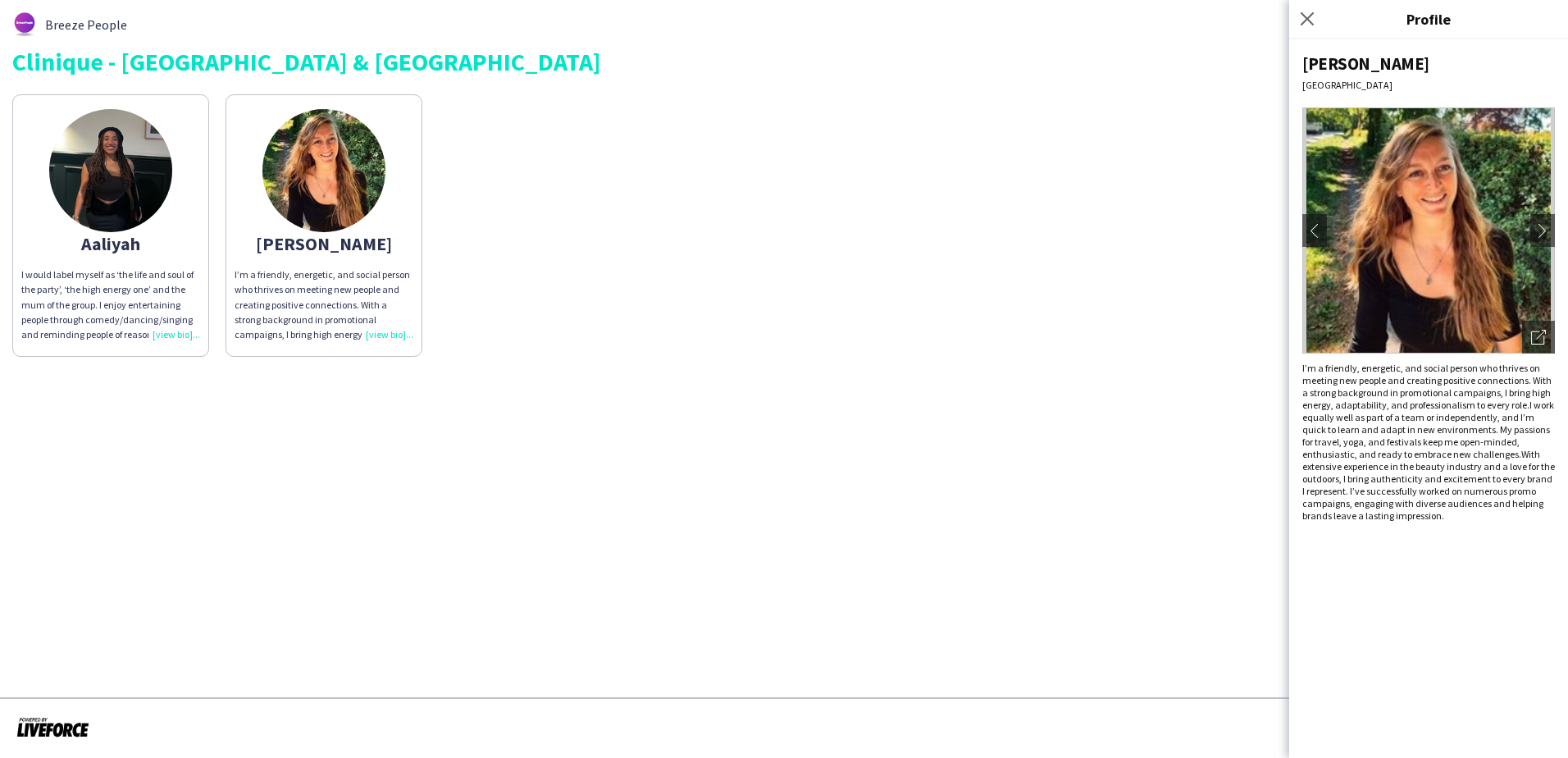
click at [112, 71] on div "Clinique - [GEOGRAPHIC_DATA] & [GEOGRAPHIC_DATA]" at bounding box center [784, 61] width 1543 height 25
